Goal: Navigation & Orientation: Find specific page/section

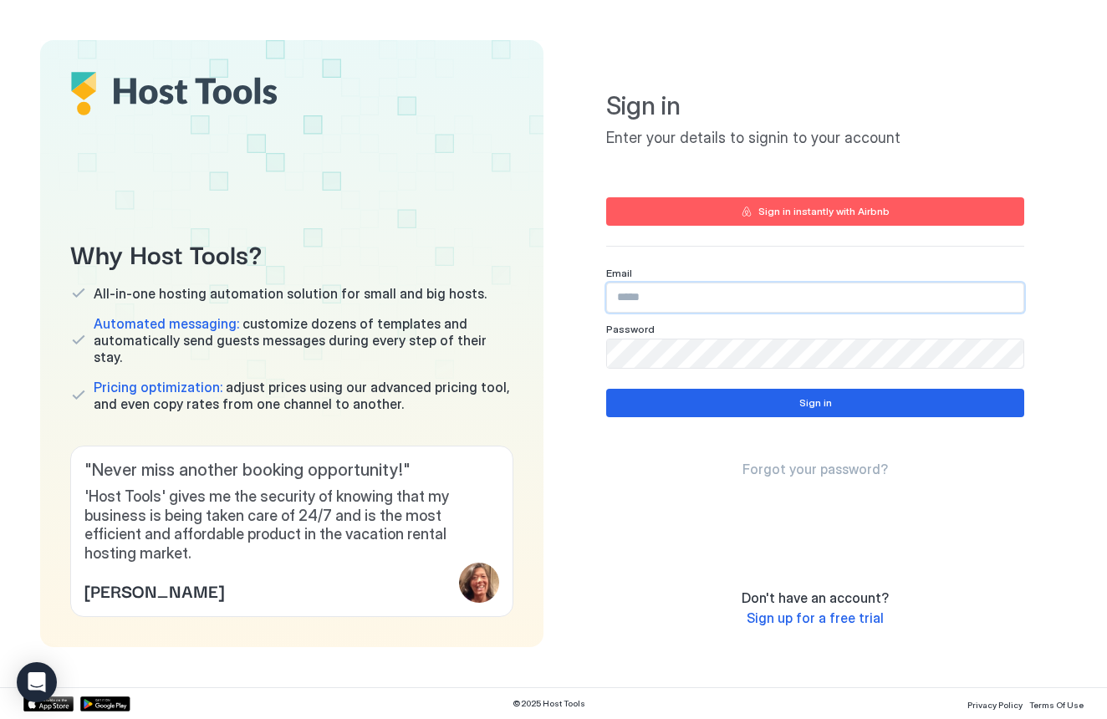
type input "**********"
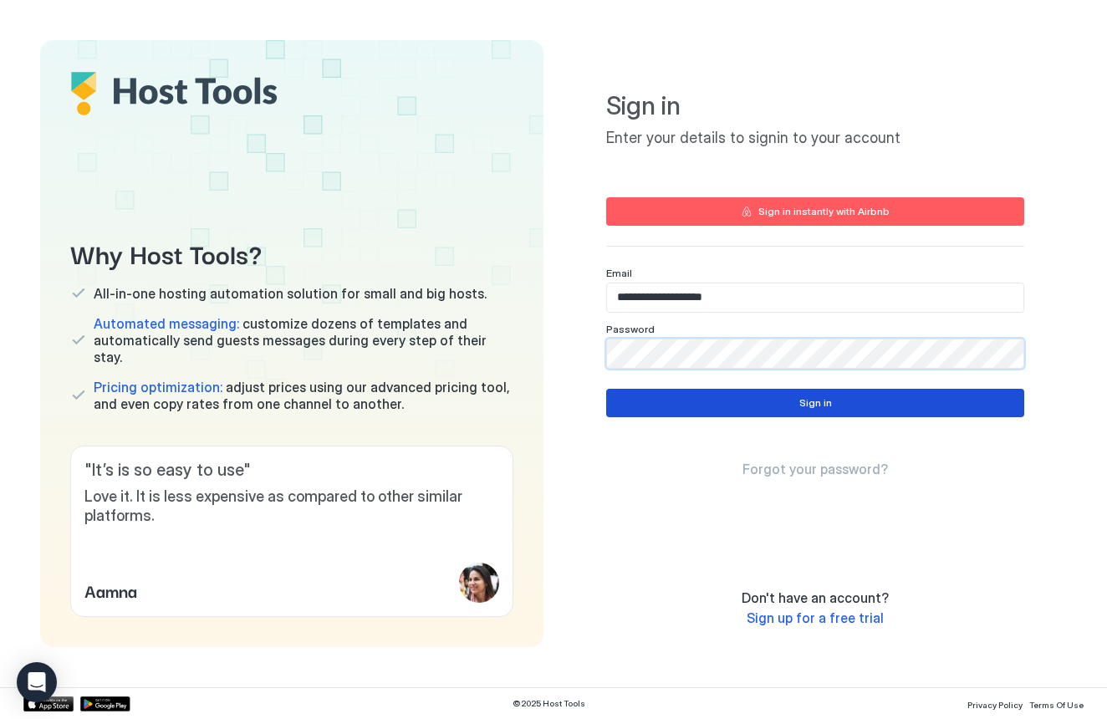
click at [752, 404] on button "Sign in" at bounding box center [815, 403] width 418 height 28
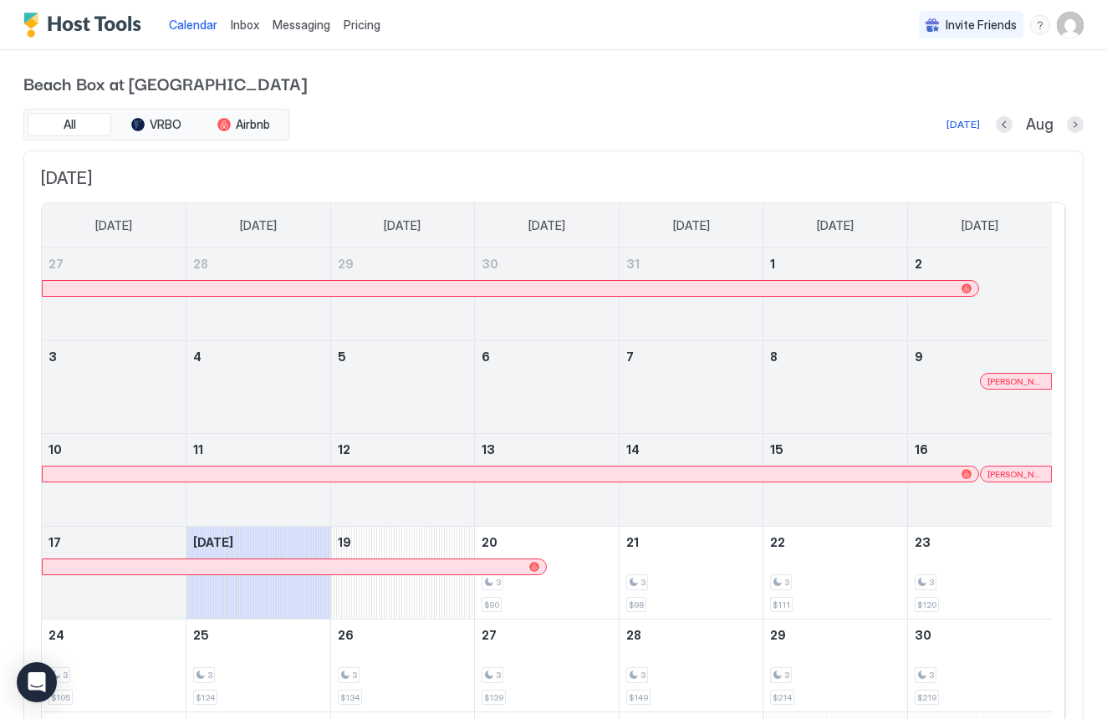
click at [1060, 29] on img "User profile" at bounding box center [1070, 25] width 27 height 27
click at [949, 87] on div "Settings" at bounding box center [964, 93] width 212 height 29
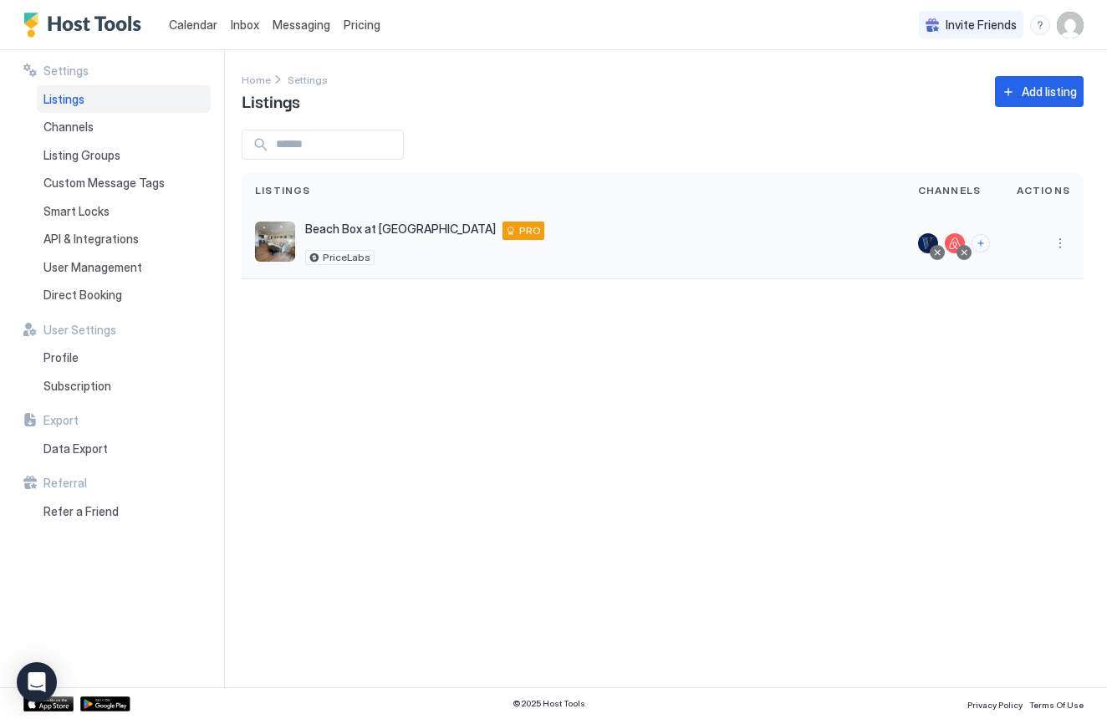
click at [490, 252] on div "Beach Box at SW [STREET_ADDRESS] PRO PriceLabs" at bounding box center [573, 243] width 636 height 43
click at [1061, 242] on button "More options" at bounding box center [1060, 243] width 20 height 20
click at [1024, 293] on div "Pricing" at bounding box center [1017, 294] width 115 height 27
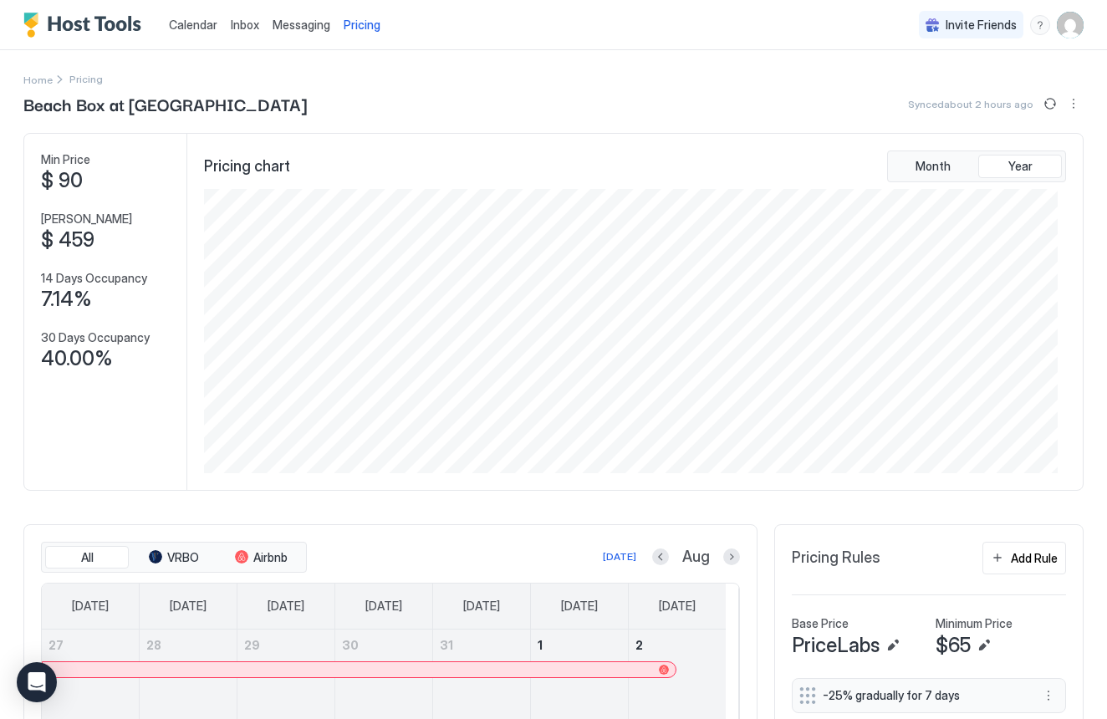
click at [1057, 28] on img "User profile" at bounding box center [1070, 25] width 27 height 27
click at [941, 89] on div "Settings" at bounding box center [964, 93] width 212 height 29
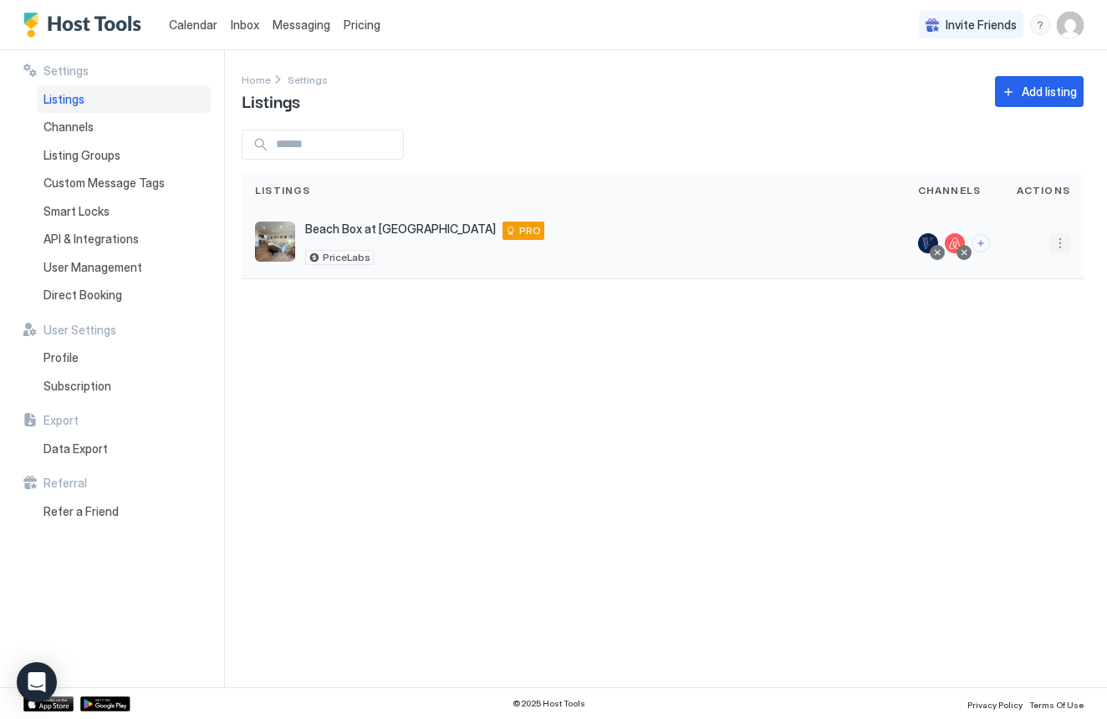
click at [1054, 244] on button "More options" at bounding box center [1060, 243] width 20 height 20
click at [1026, 321] on span "Listing Settings" at bounding box center [1022, 320] width 74 height 13
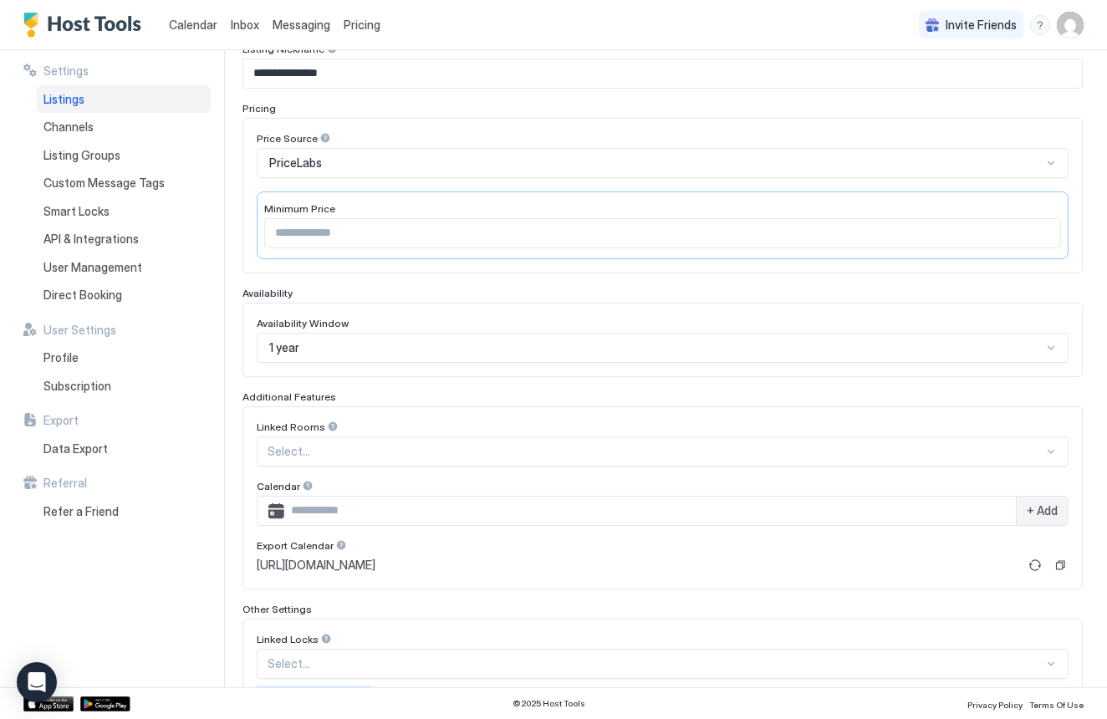
scroll to position [348, 0]
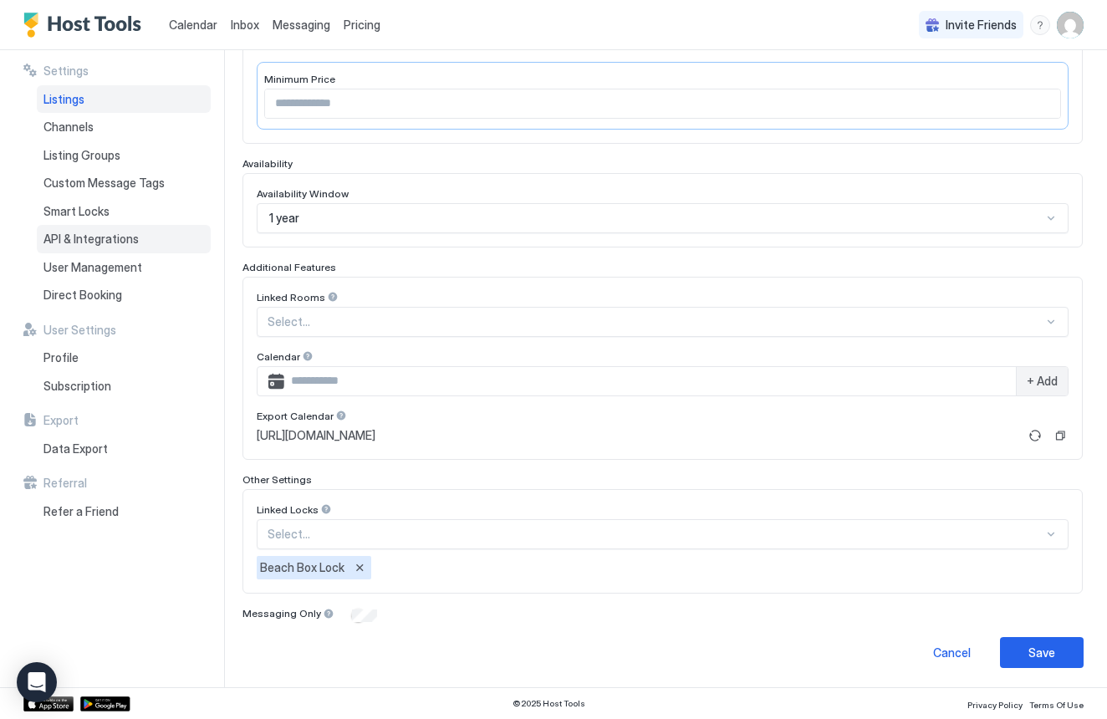
click at [136, 234] on div "API & Integrations" at bounding box center [124, 239] width 174 height 28
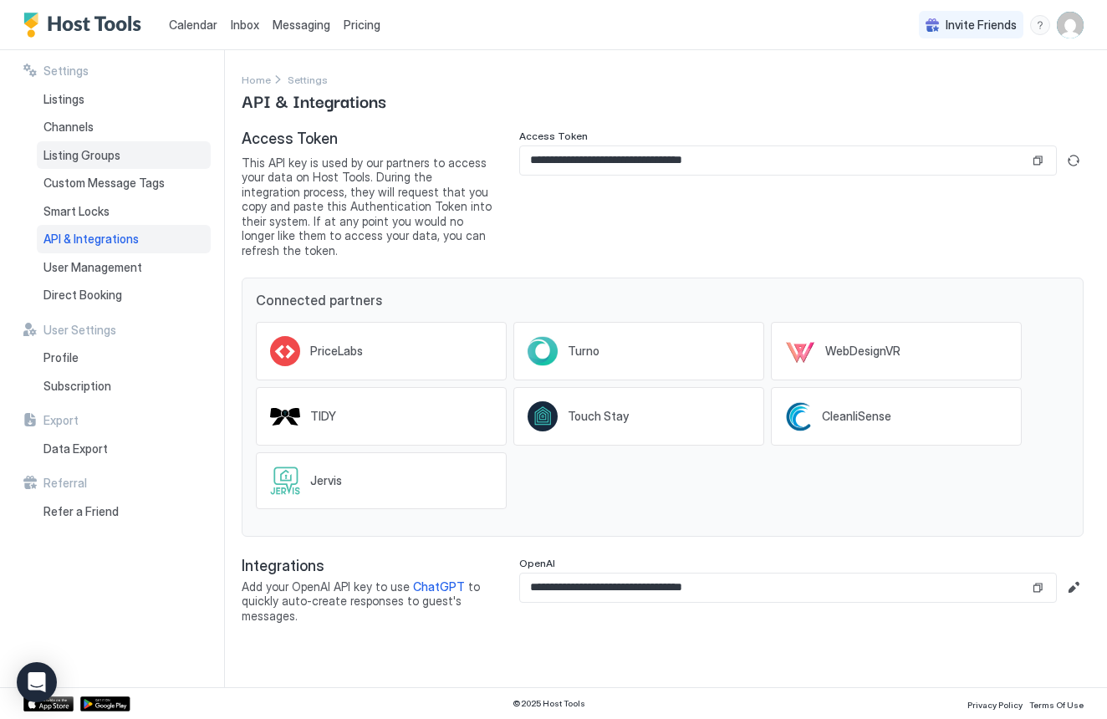
click at [107, 153] on span "Listing Groups" at bounding box center [81, 155] width 77 height 15
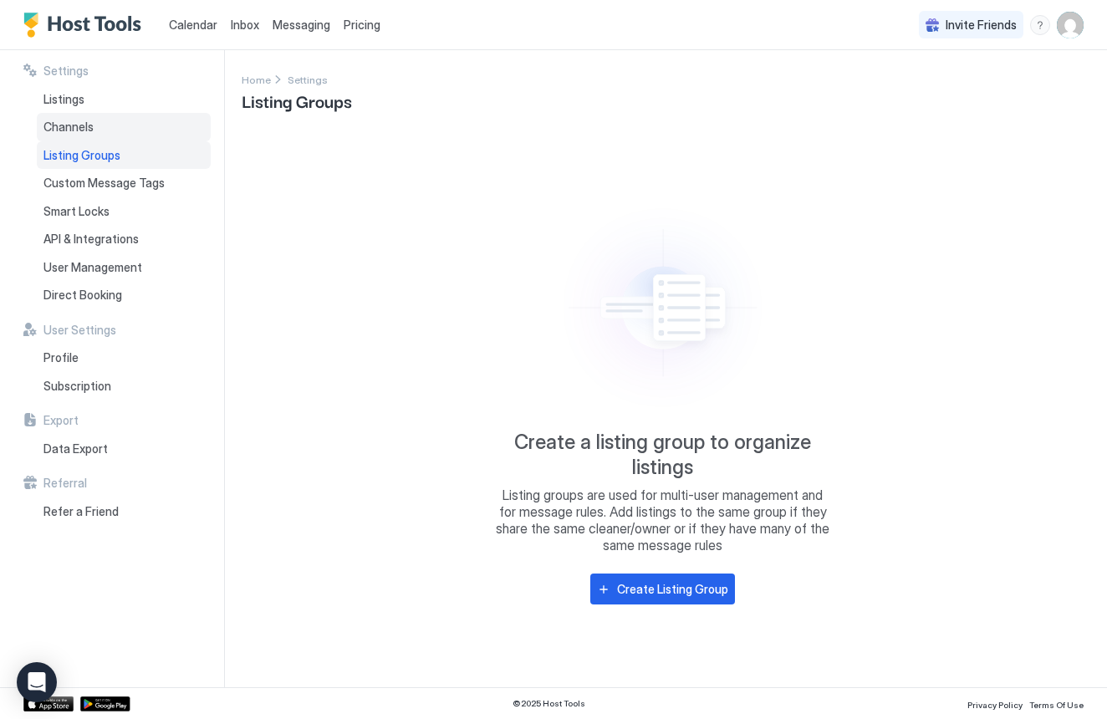
click at [110, 125] on div "Channels" at bounding box center [124, 127] width 174 height 28
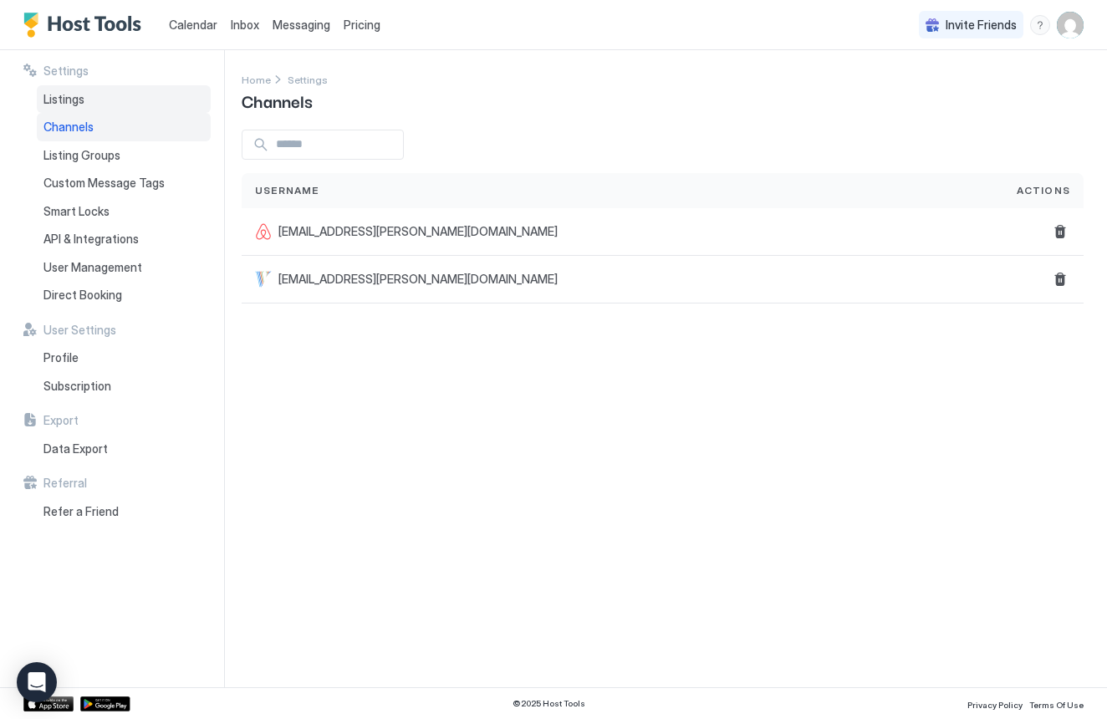
click at [108, 94] on div "Listings" at bounding box center [124, 99] width 174 height 28
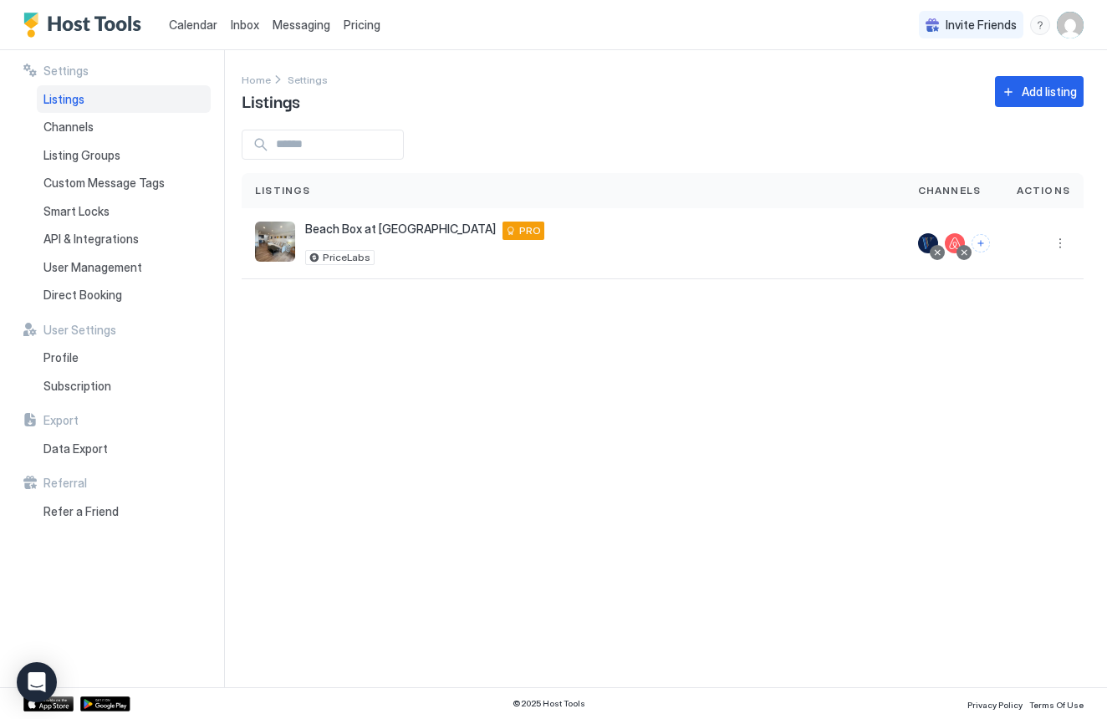
click at [202, 30] on span "Calendar" at bounding box center [193, 25] width 48 height 14
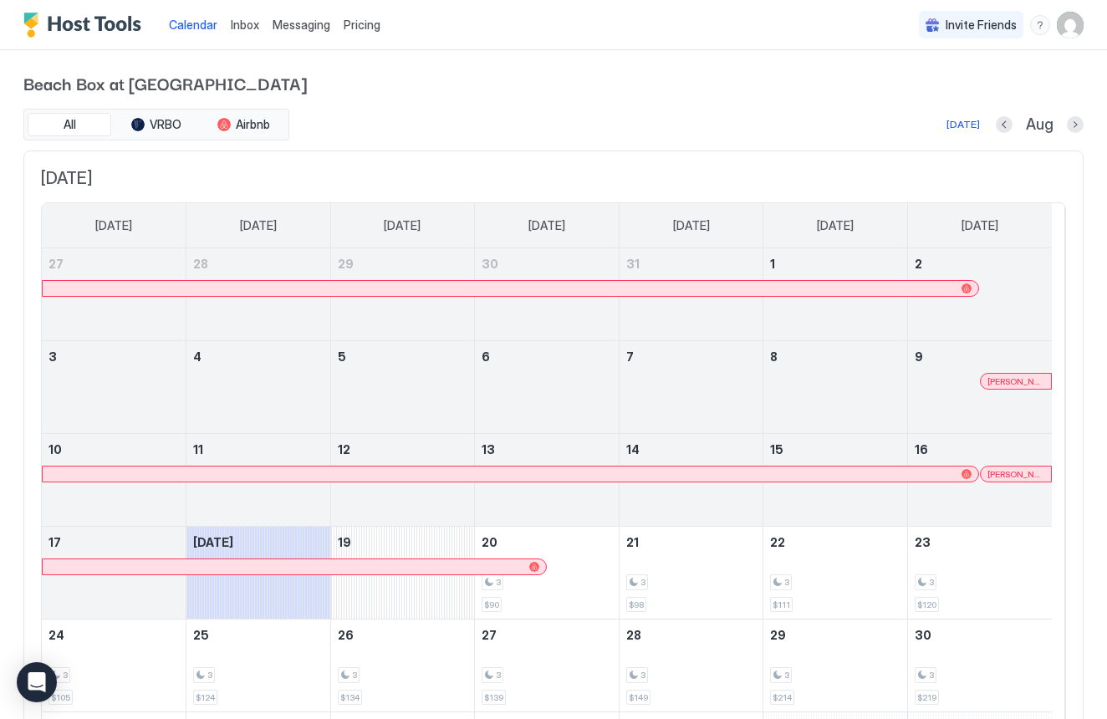
click at [1059, 33] on img "User profile" at bounding box center [1070, 25] width 27 height 27
click at [937, 85] on div "Settings" at bounding box center [964, 93] width 212 height 29
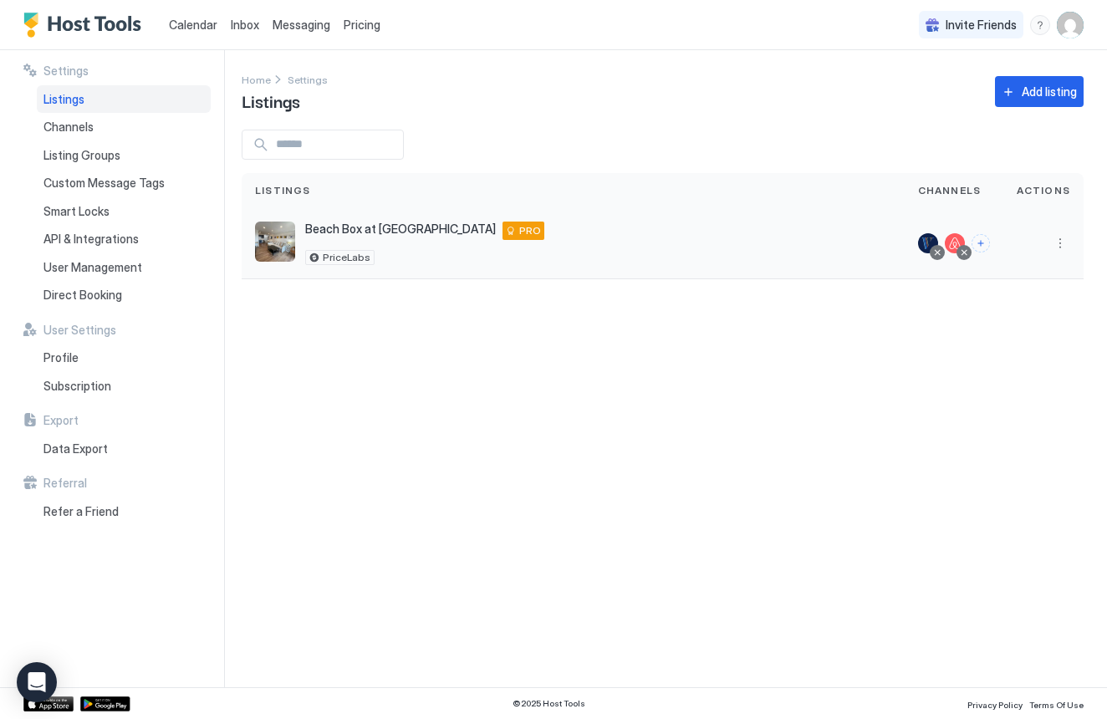
click at [519, 229] on span "PRO" at bounding box center [530, 230] width 22 height 15
click at [153, 205] on div "Smart Locks" at bounding box center [124, 211] width 174 height 28
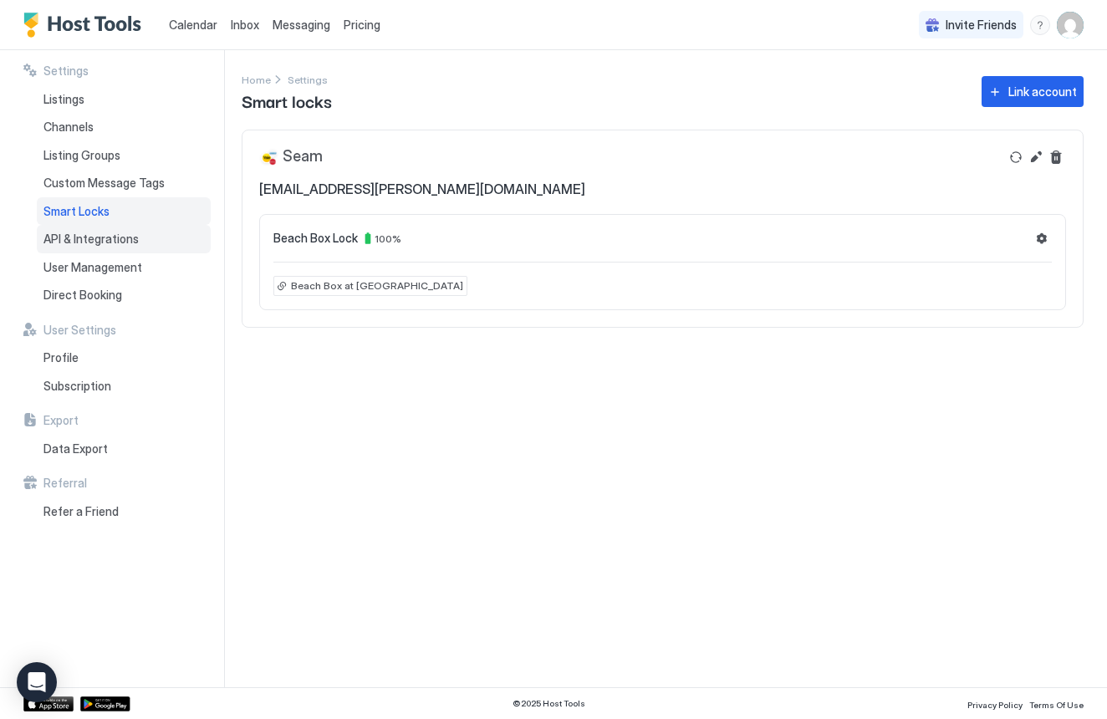
click at [94, 237] on span "API & Integrations" at bounding box center [90, 239] width 95 height 15
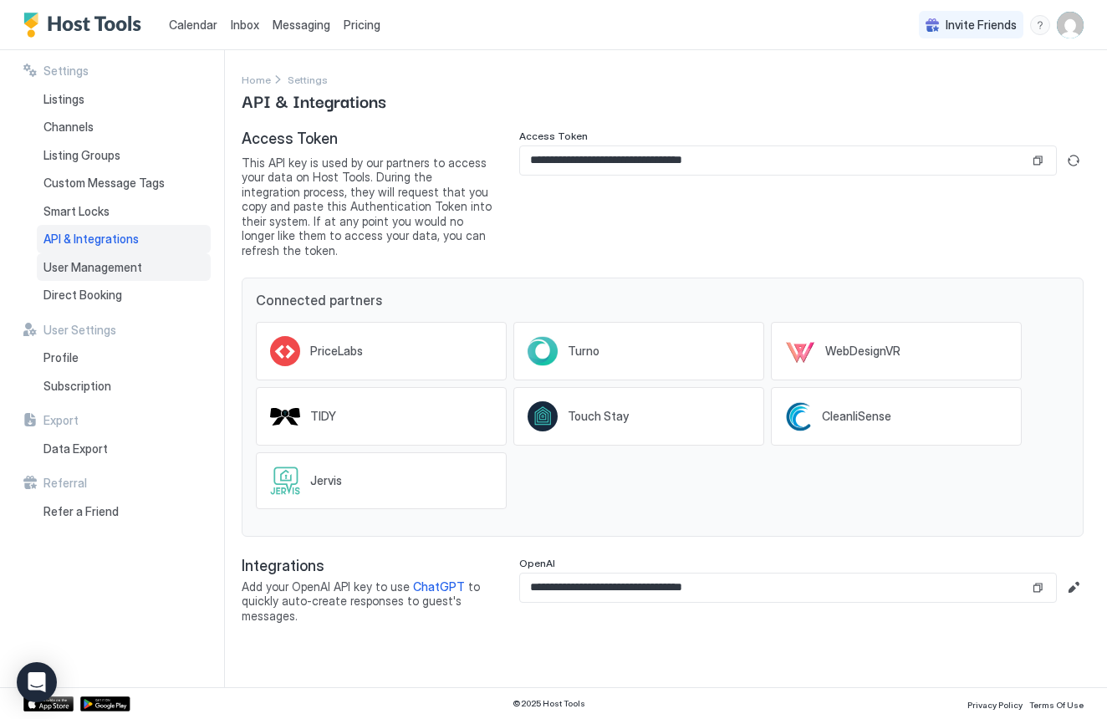
click at [142, 273] on div "User Management" at bounding box center [124, 267] width 174 height 28
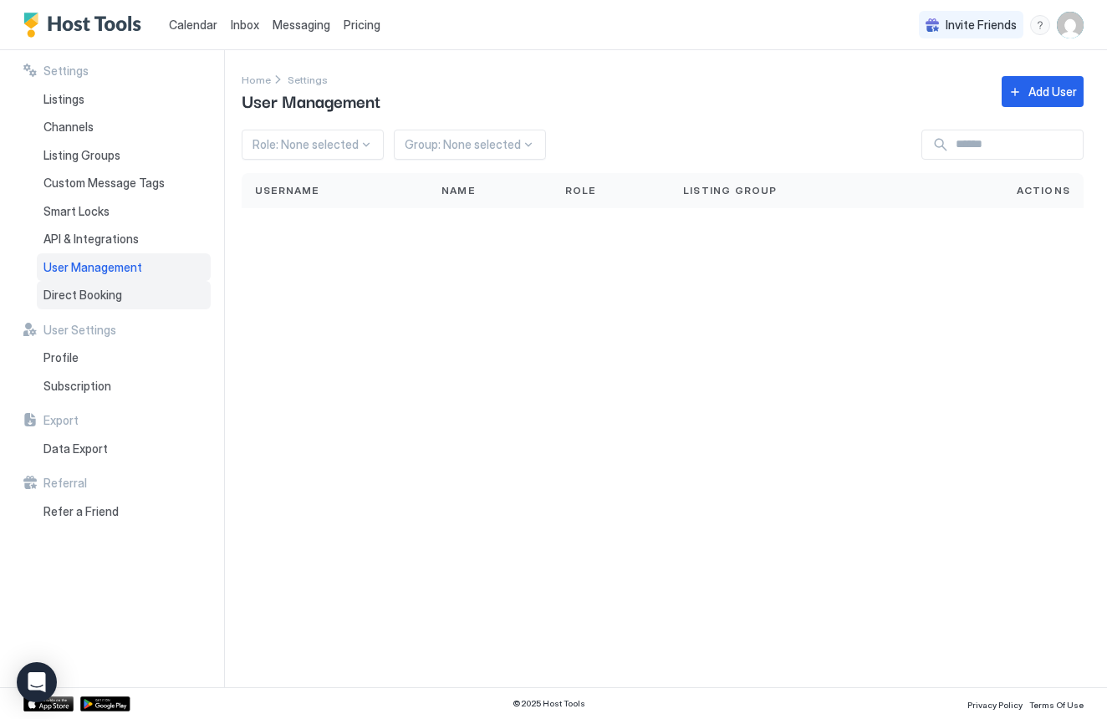
click at [129, 284] on div "Direct Booking" at bounding box center [124, 295] width 174 height 28
